Goal: Find specific page/section: Find specific page/section

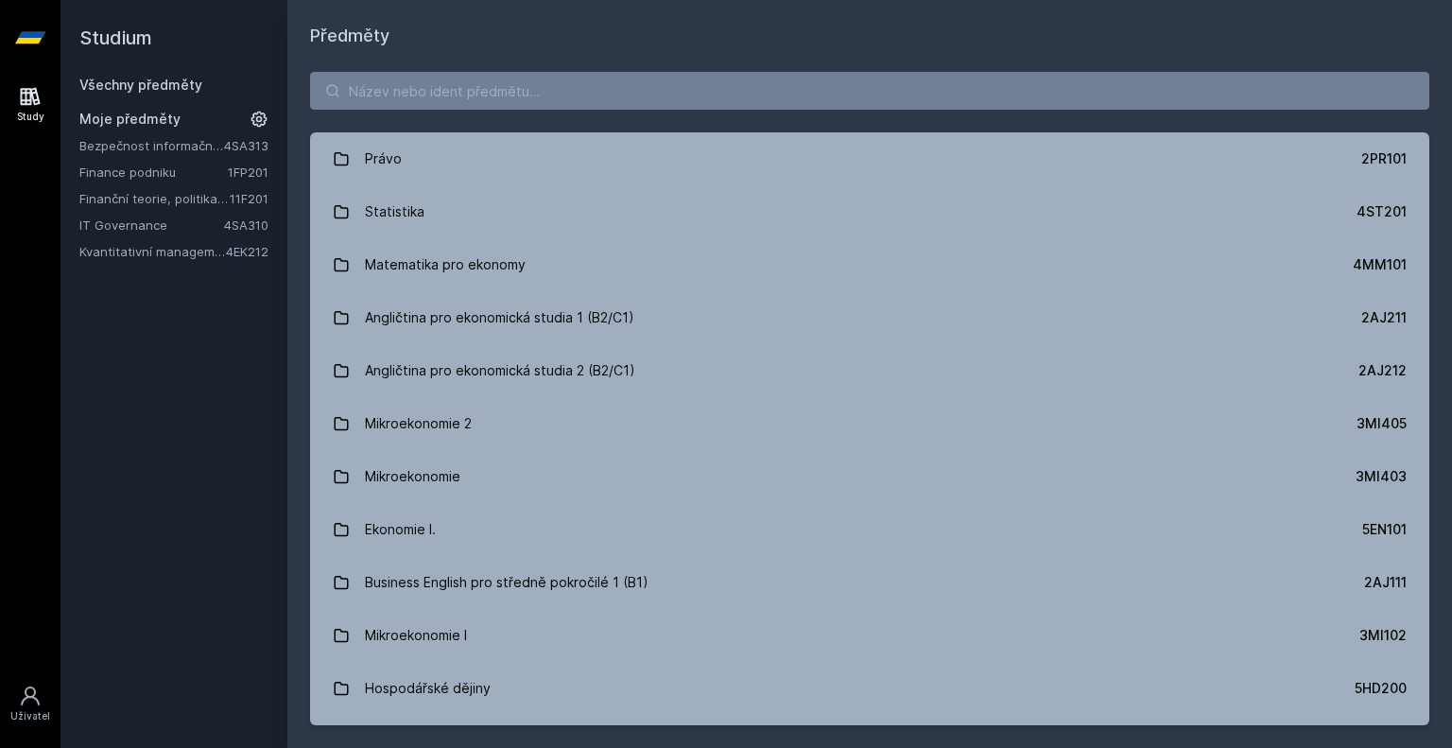
click at [730, 124] on button "Ne" at bounding box center [730, 121] width 68 height 47
click at [257, 114] on icon at bounding box center [259, 119] width 19 height 19
click at [257, 114] on icon at bounding box center [259, 119] width 26 height 26
click at [373, 78] on input "search" at bounding box center [869, 91] width 1119 height 38
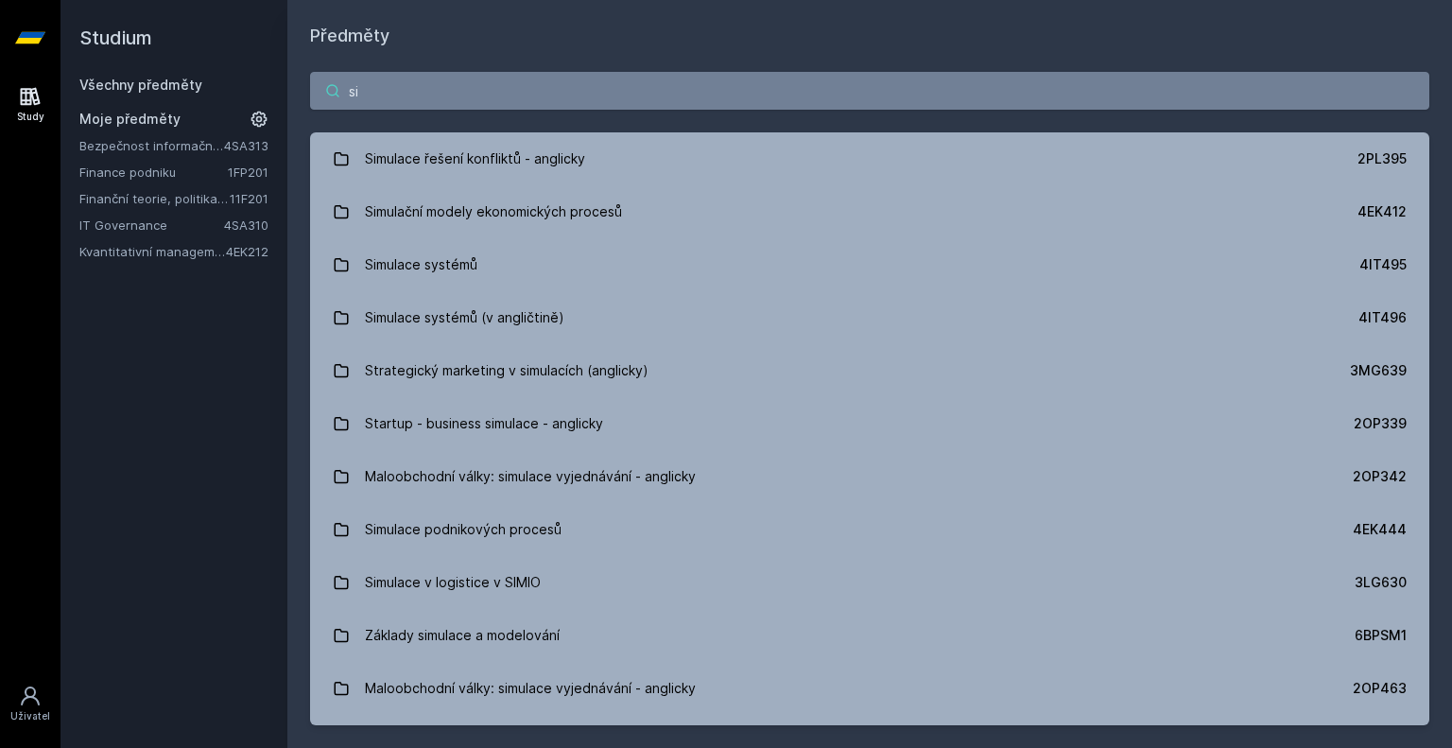
type input "s"
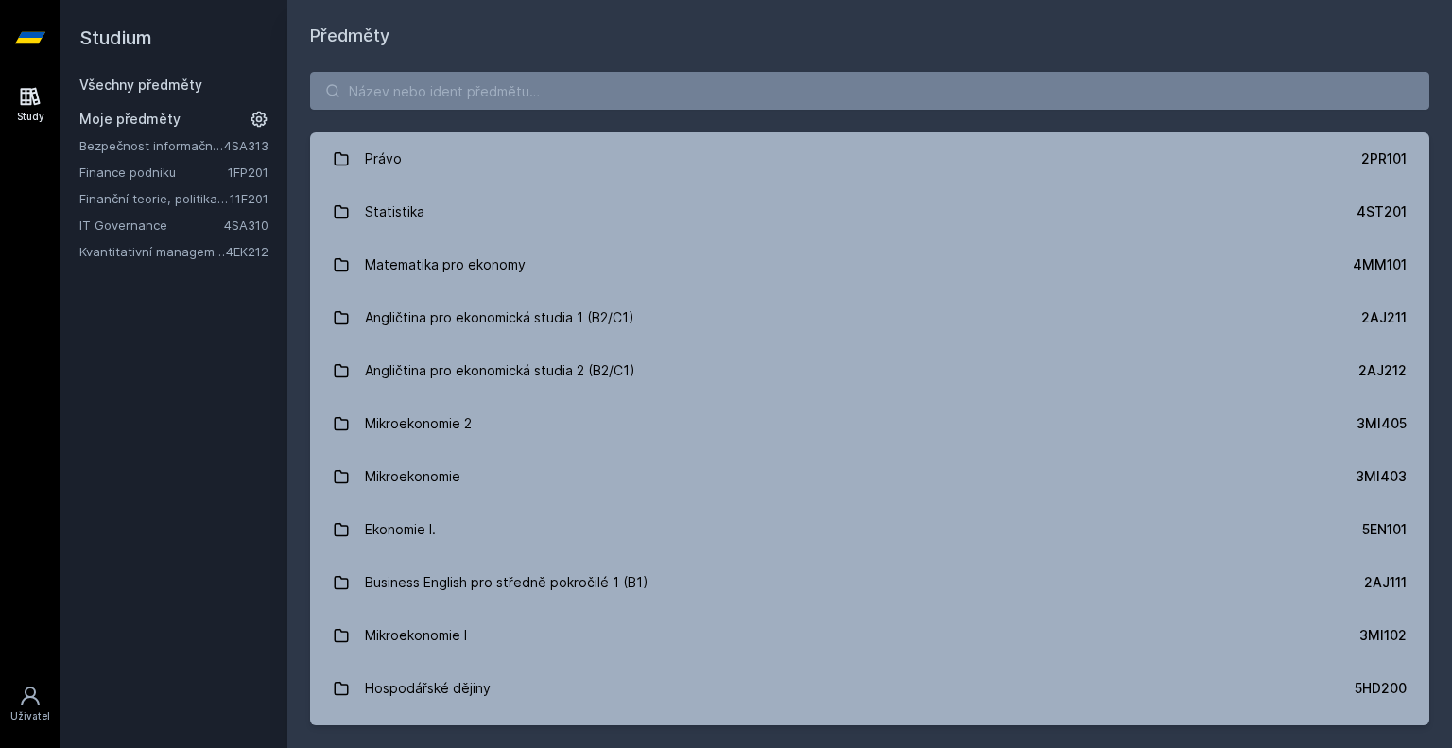
click at [178, 151] on link "Bezpečnost informačních systémů" at bounding box center [151, 145] width 145 height 19
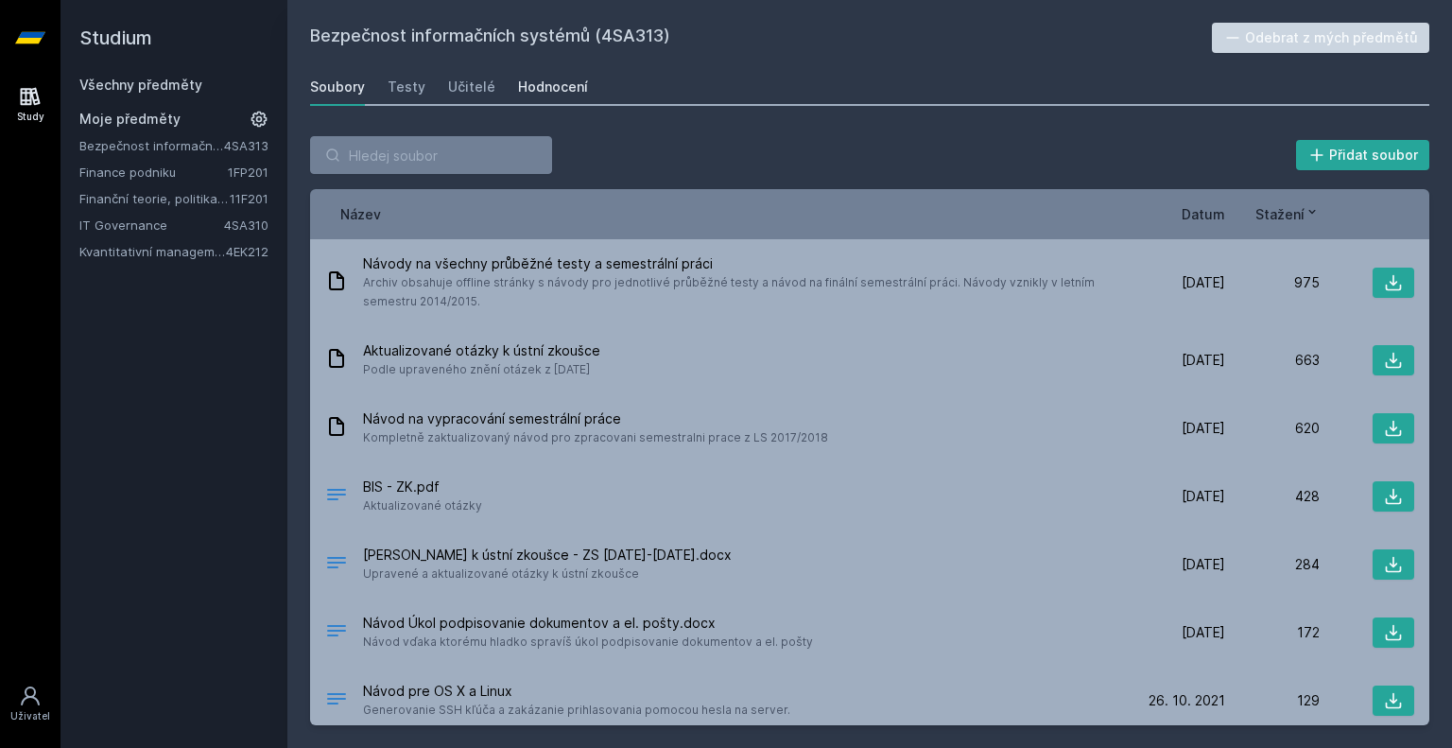
click at [536, 86] on div "Hodnocení" at bounding box center [553, 87] width 70 height 19
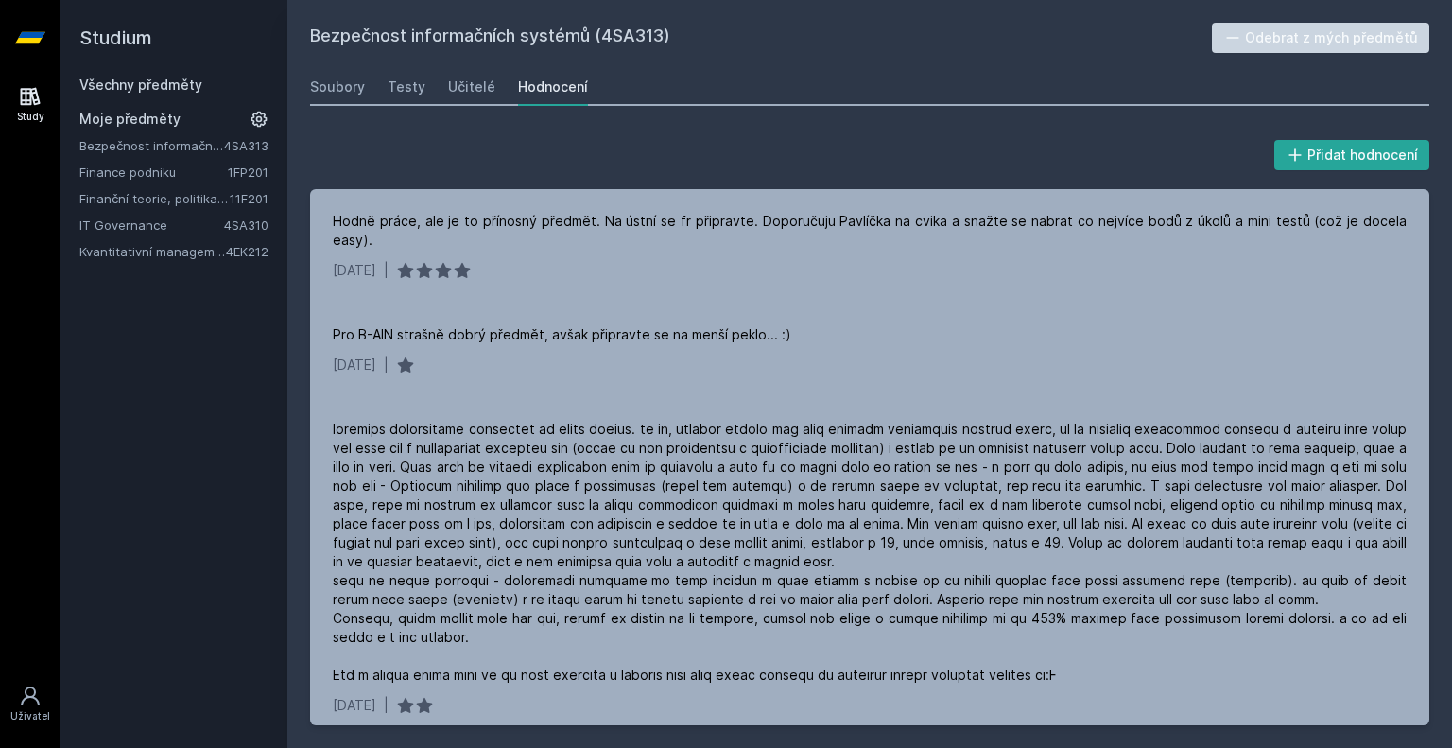
click at [156, 169] on link "Finance podniku" at bounding box center [153, 172] width 148 height 19
